Goal: Complete application form

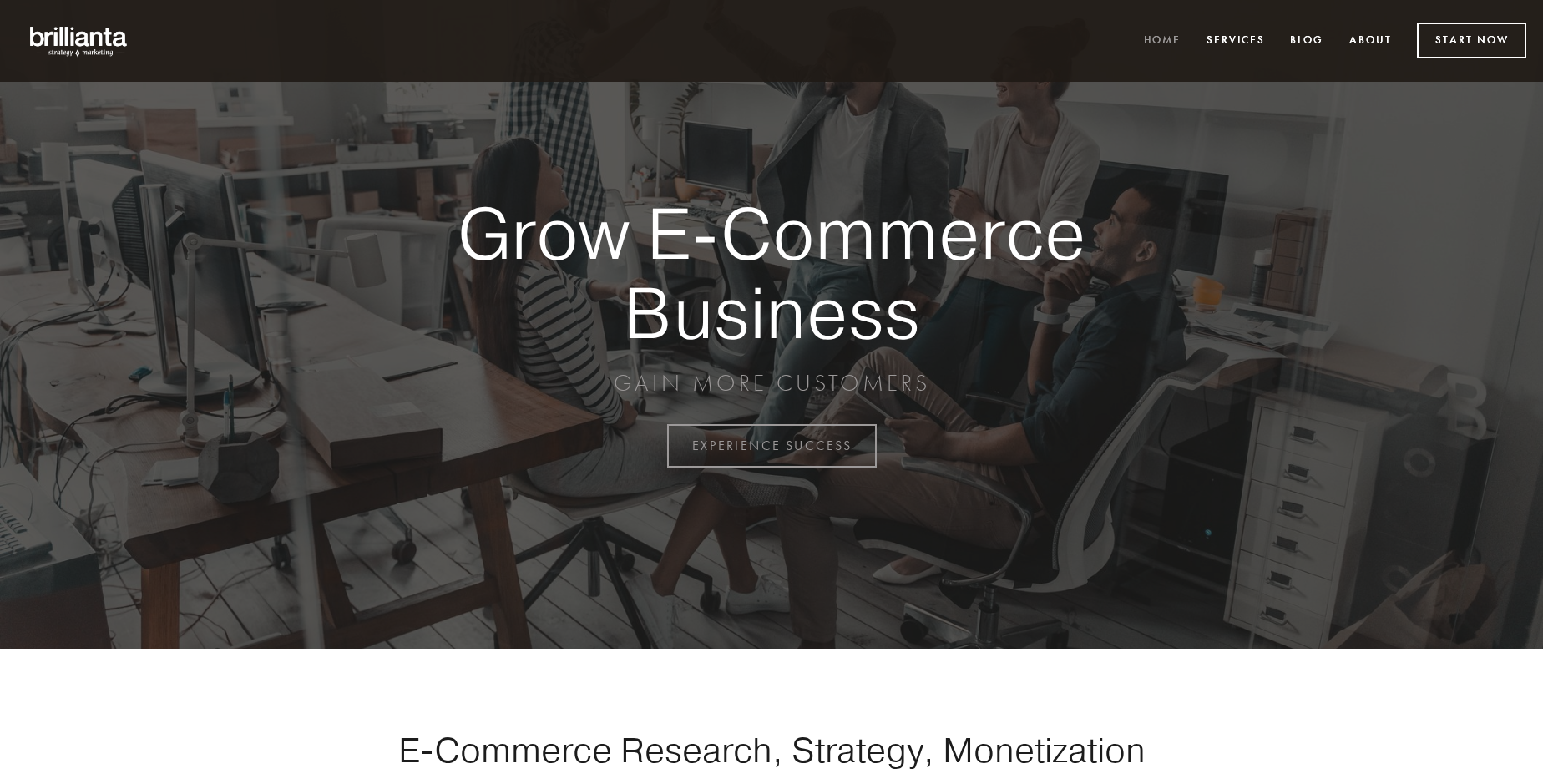
scroll to position [4376, 0]
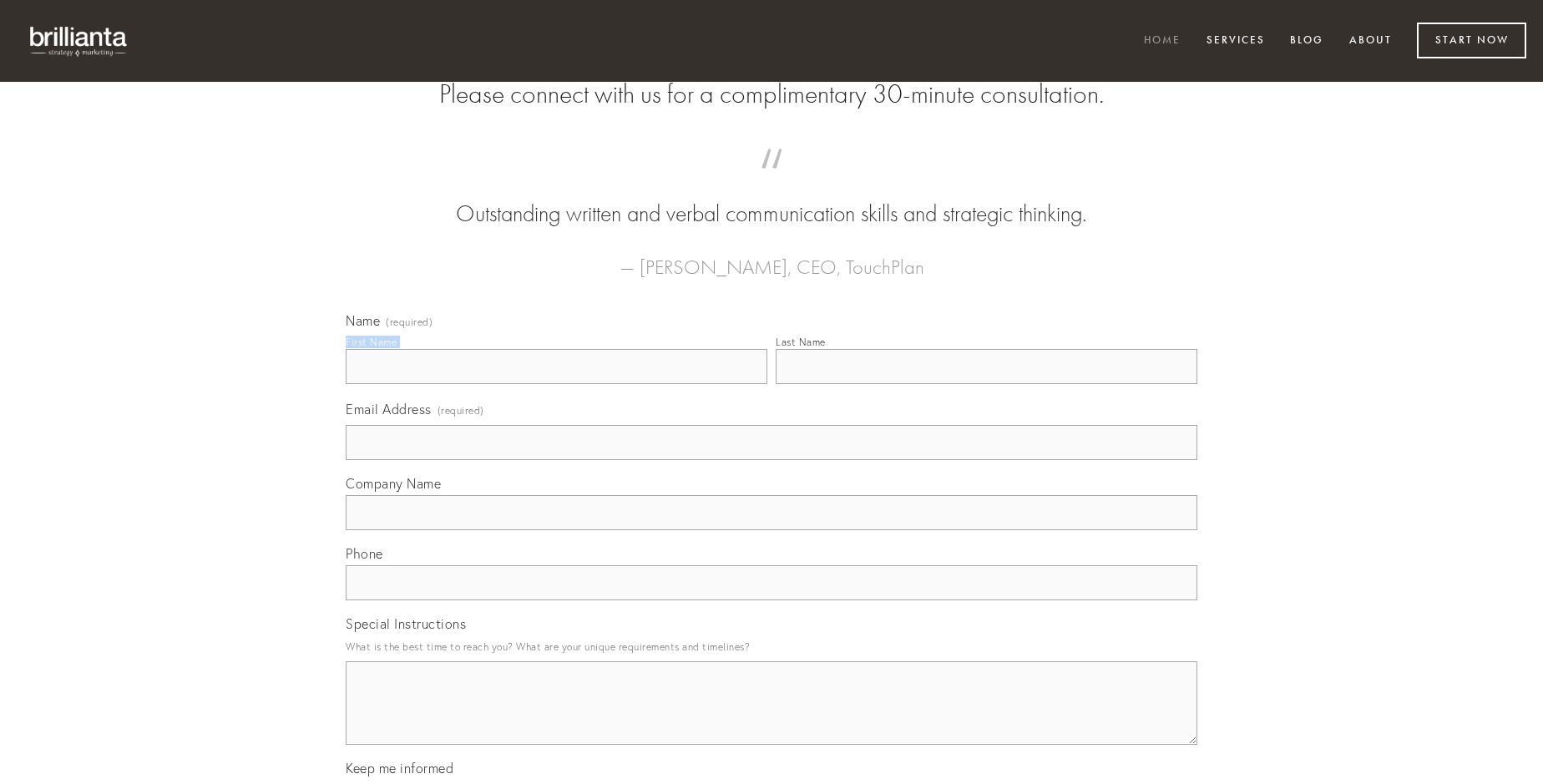
type input "[PERSON_NAME]"
click at [987, 384] on input "Last Name" at bounding box center [987, 366] width 422 height 35
type input "[PERSON_NAME]"
click at [772, 460] on input "Email Address (required)" at bounding box center [772, 442] width 852 height 35
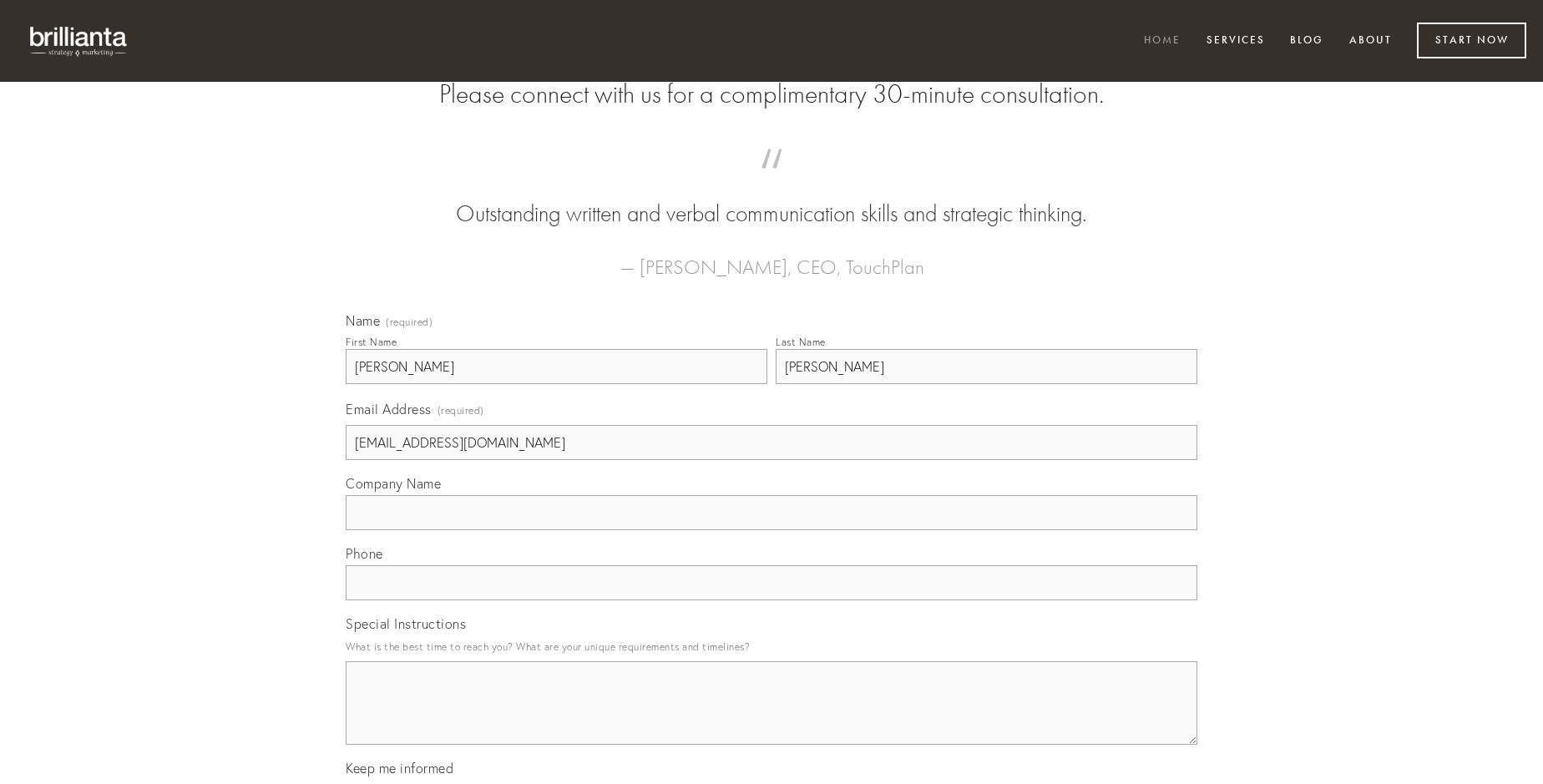
type input "[EMAIL_ADDRESS][DOMAIN_NAME]"
click at [772, 530] on input "Company Name" at bounding box center [772, 512] width 852 height 35
type input "angustus"
click at [772, 600] on input "text" at bounding box center [772, 582] width 852 height 35
click at [772, 718] on textarea "Special Instructions" at bounding box center [772, 702] width 852 height 84
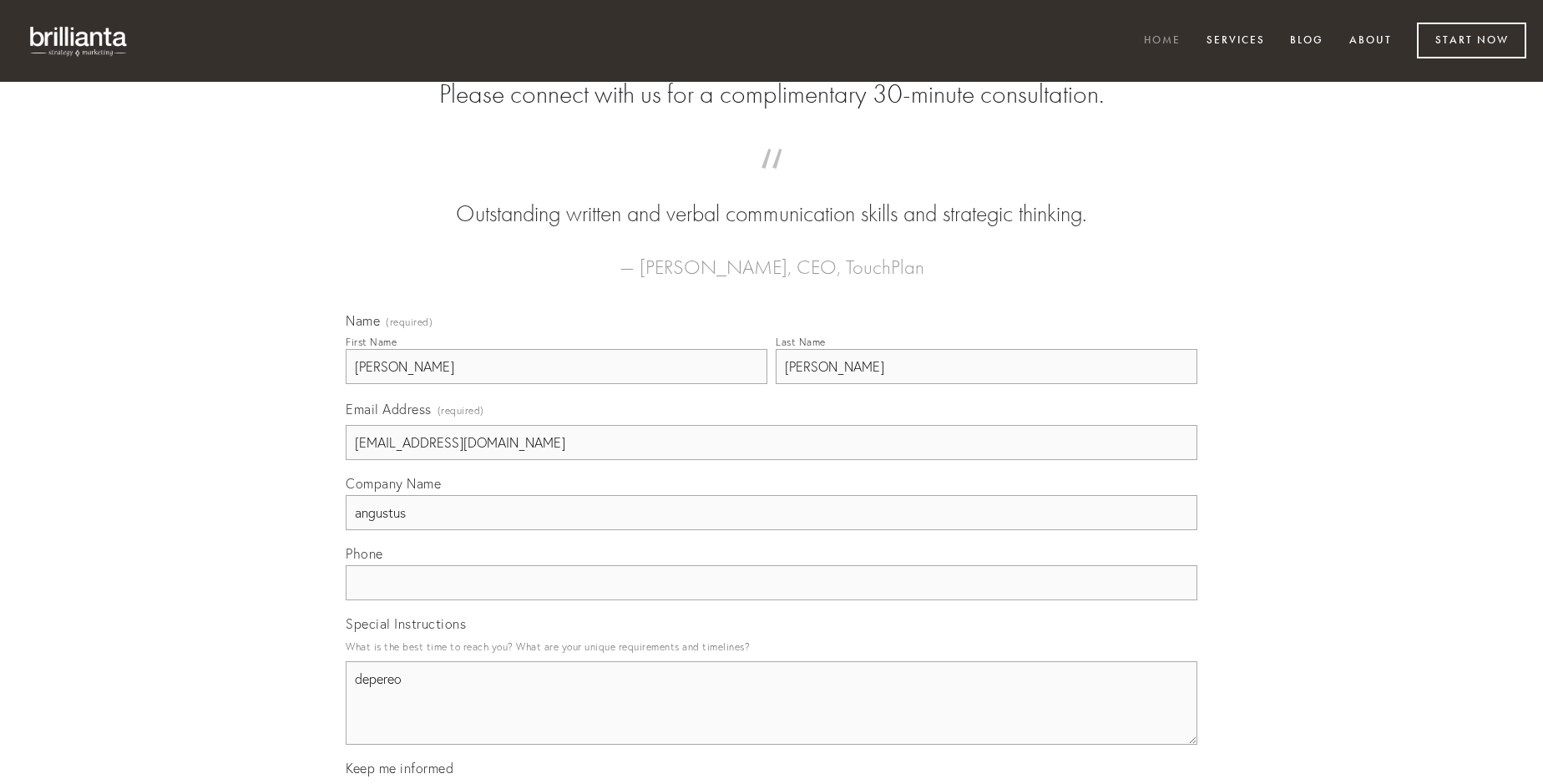
type textarea "depereo"
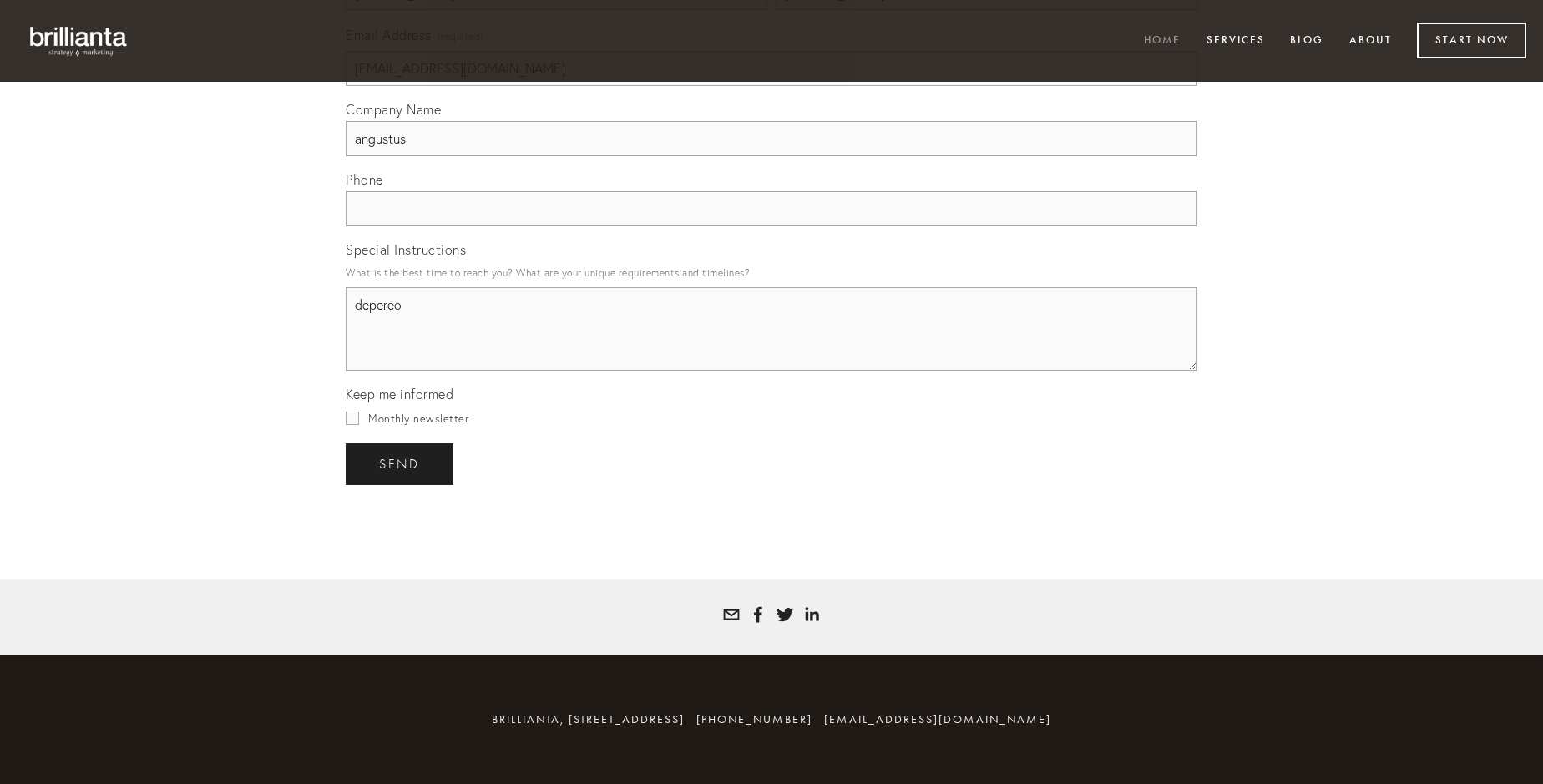
click at [401, 464] on span "send" at bounding box center [399, 464] width 41 height 15
